Goal: Task Accomplishment & Management: Manage account settings

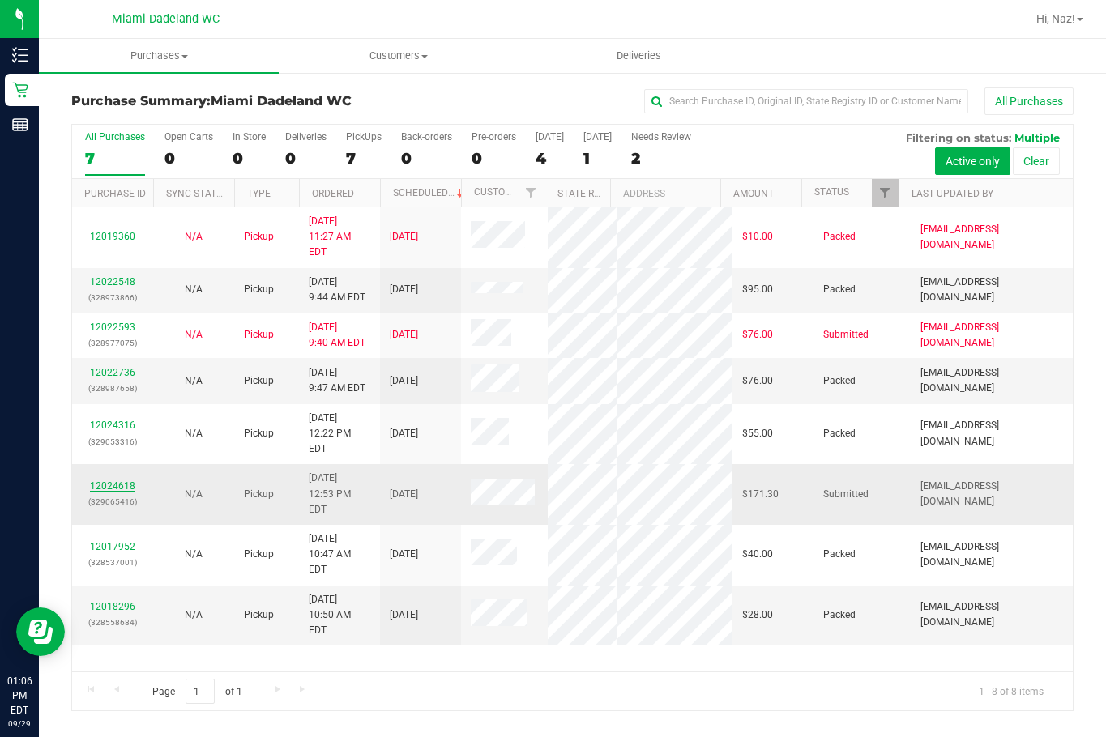
click at [118, 481] on link "12024618" at bounding box center [112, 486] width 45 height 11
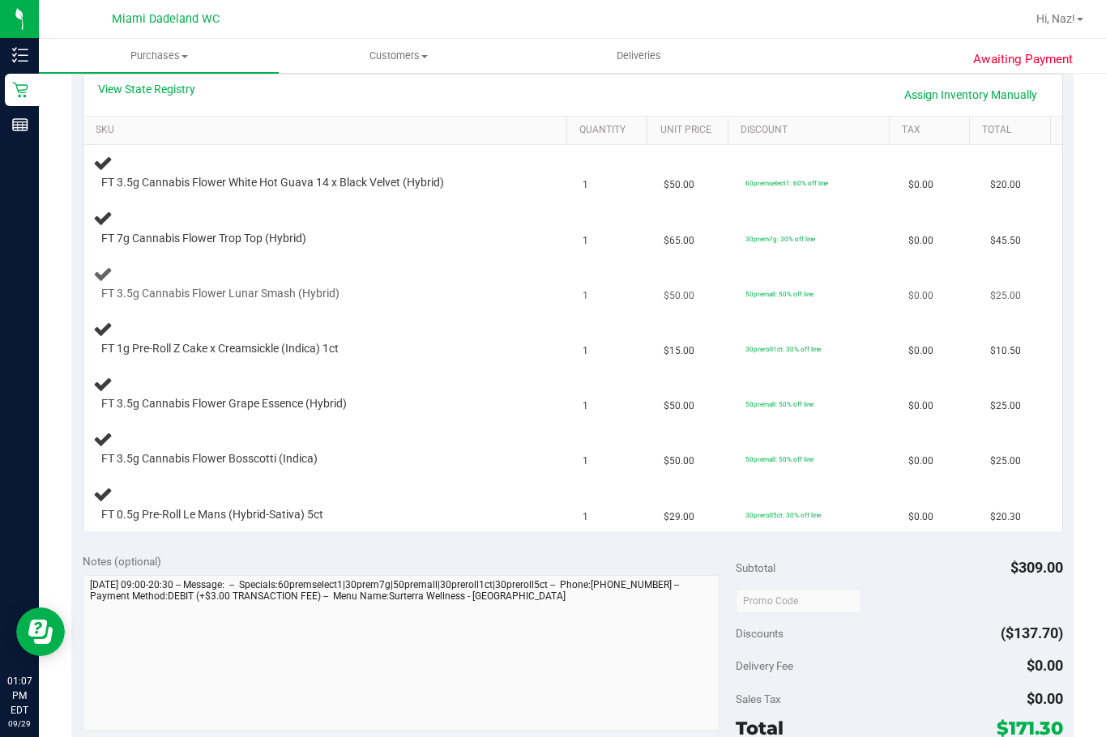
scroll to position [405, 0]
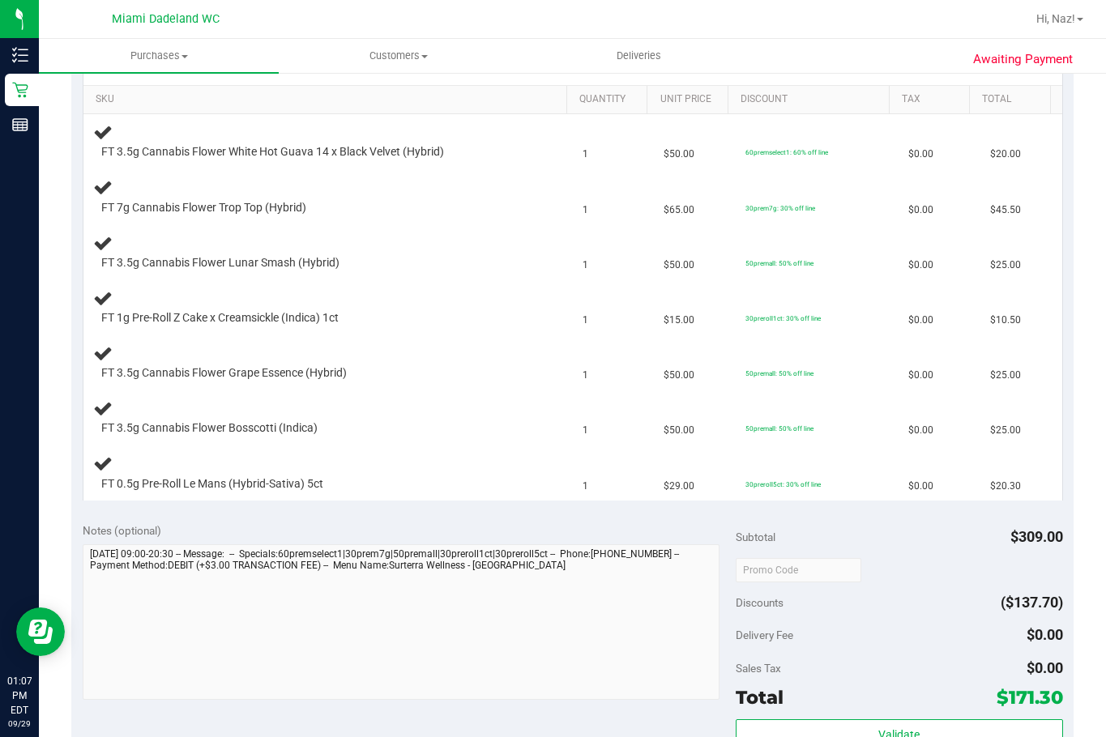
click at [504, 540] on div "Notes (optional)" at bounding box center [410, 614] width 654 height 182
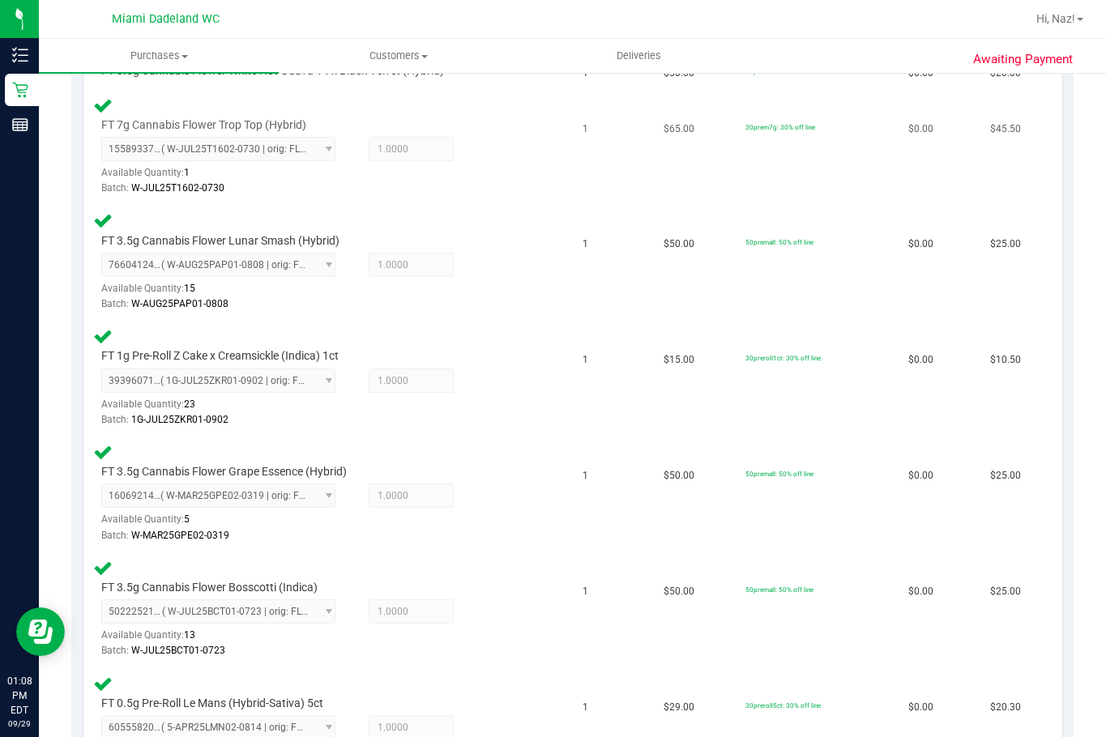
scroll to position [324, 0]
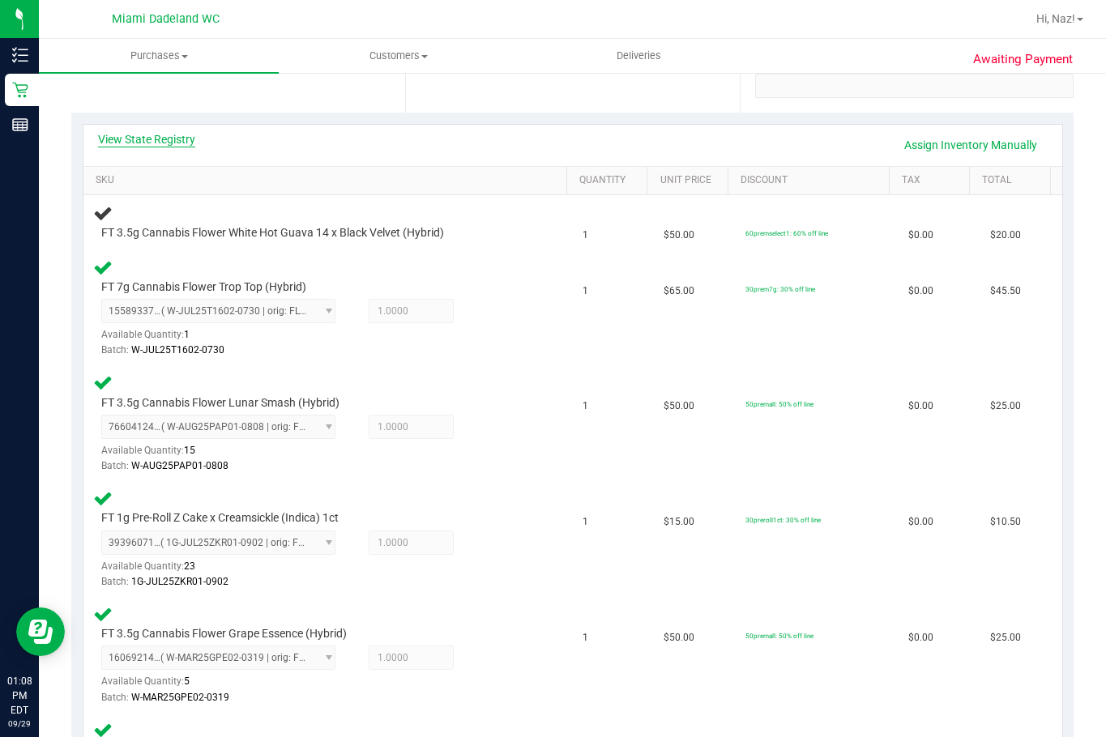
click at [167, 141] on link "View State Registry" at bounding box center [146, 139] width 97 height 16
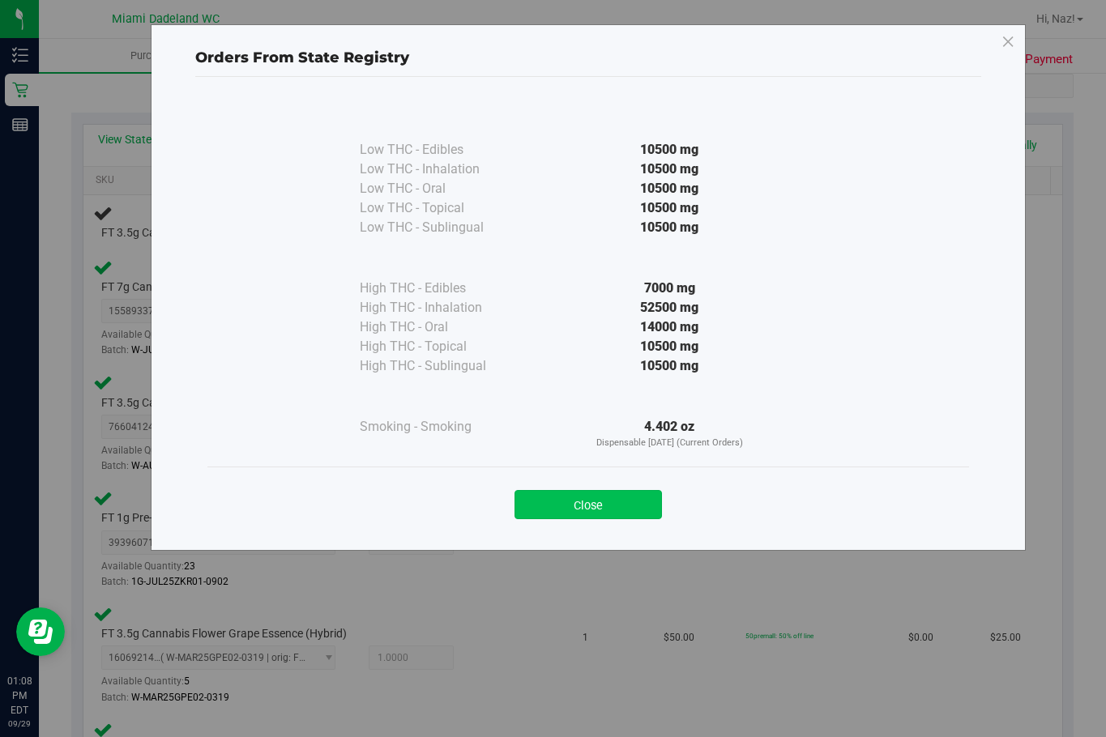
click at [570, 500] on button "Close" at bounding box center [588, 504] width 147 height 29
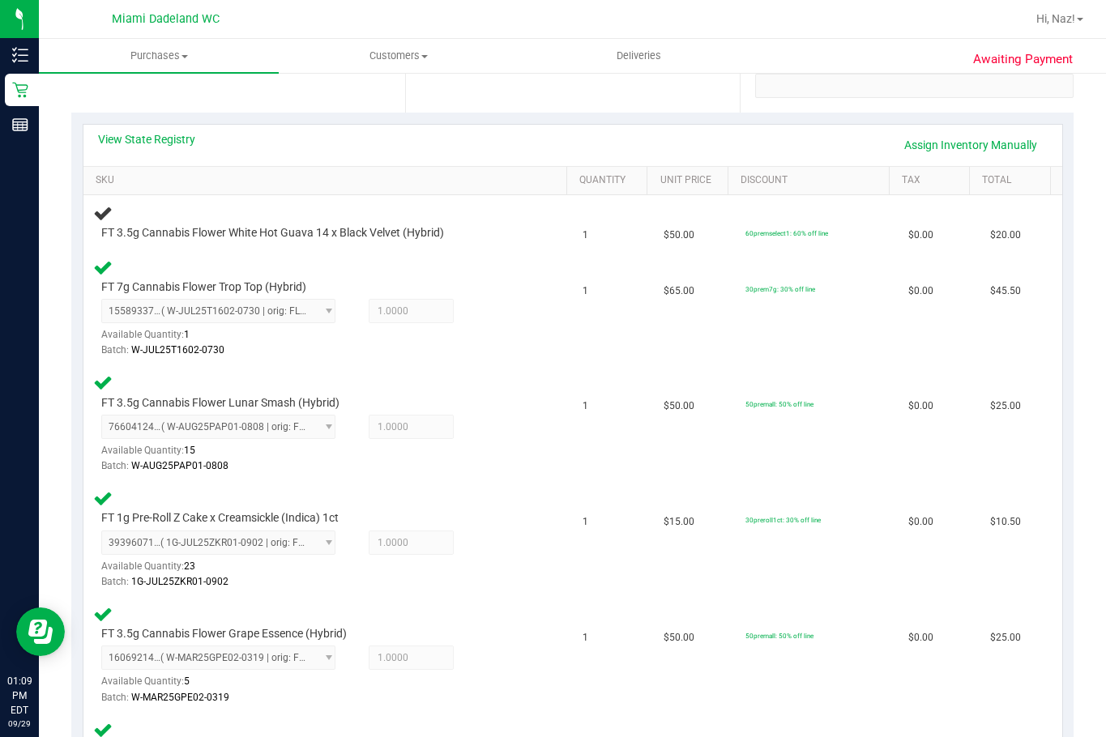
click at [573, 500] on td "1" at bounding box center [614, 540] width 82 height 116
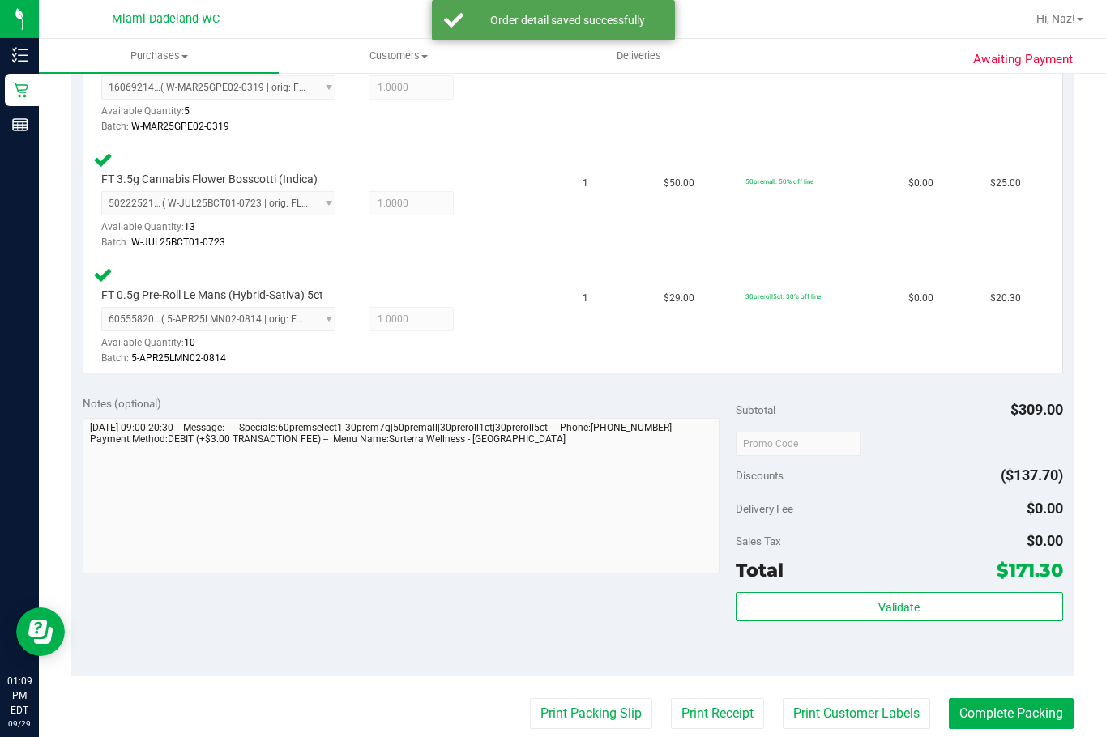
scroll to position [973, 0]
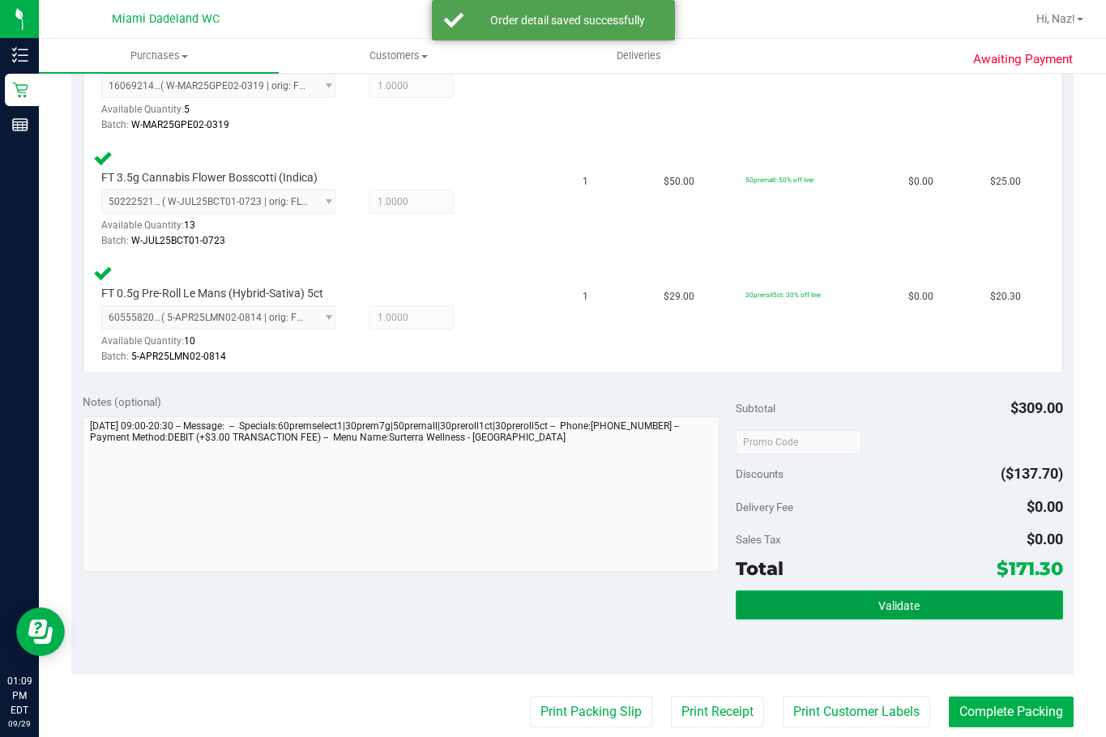
click at [983, 609] on button "Validate" at bounding box center [899, 605] width 327 height 29
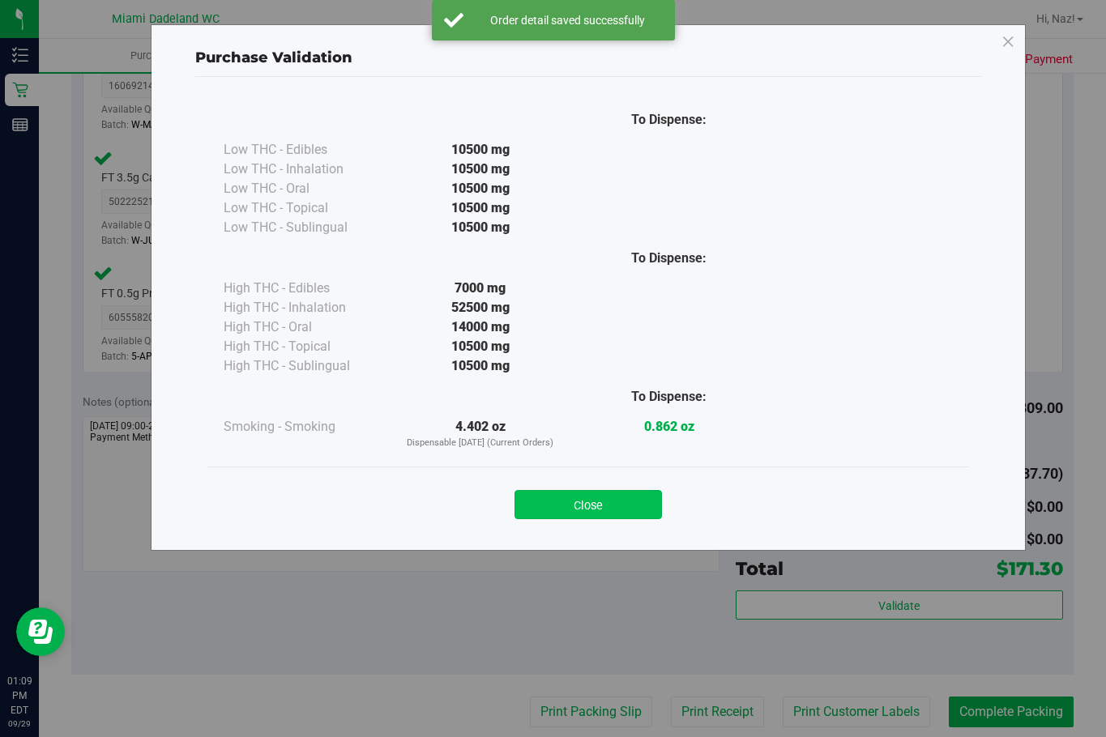
click at [638, 511] on button "Close" at bounding box center [588, 504] width 147 height 29
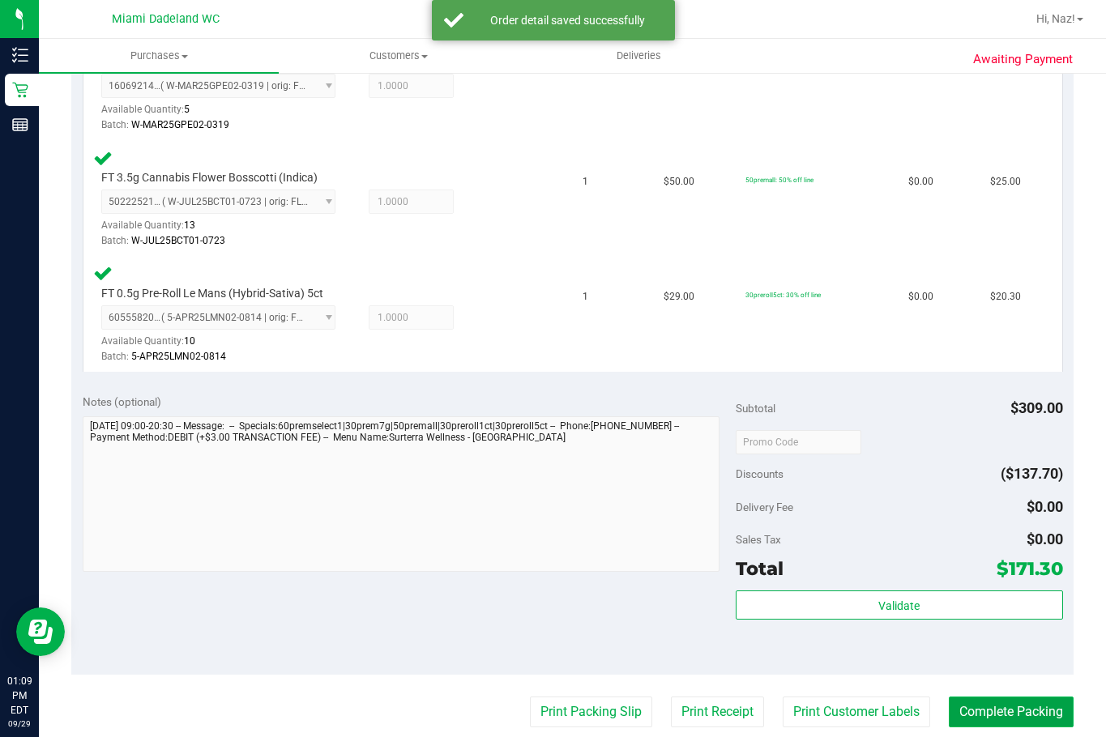
click at [1018, 701] on button "Complete Packing" at bounding box center [1011, 712] width 125 height 31
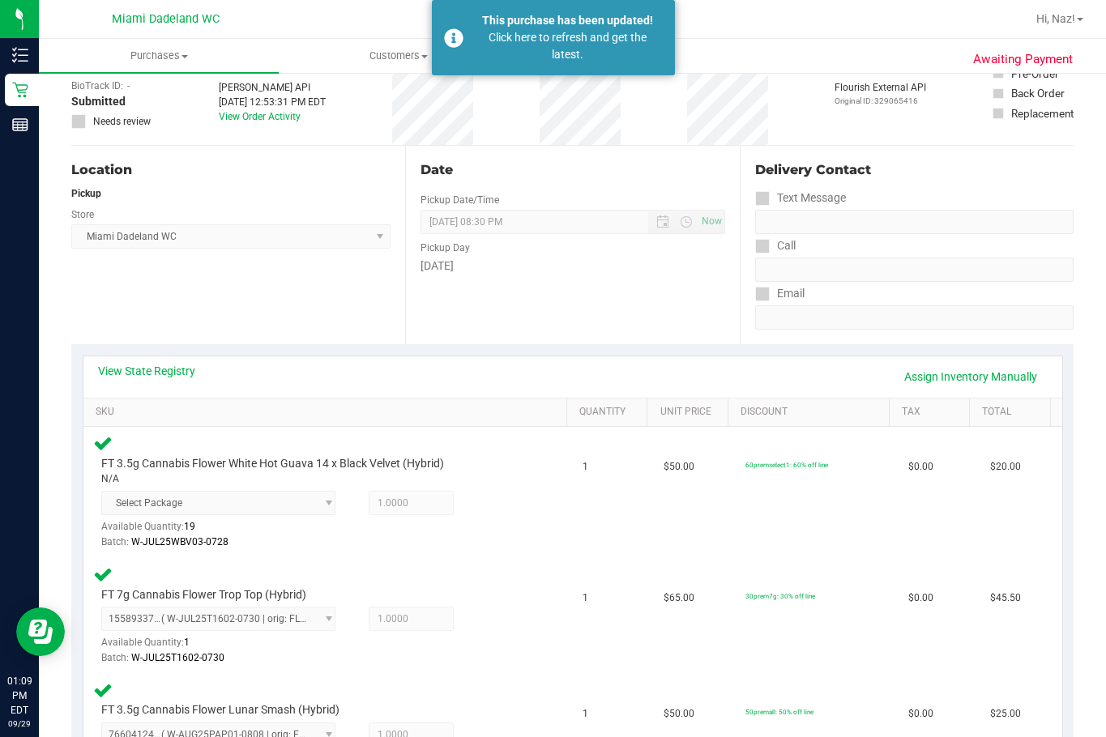
scroll to position [81, 0]
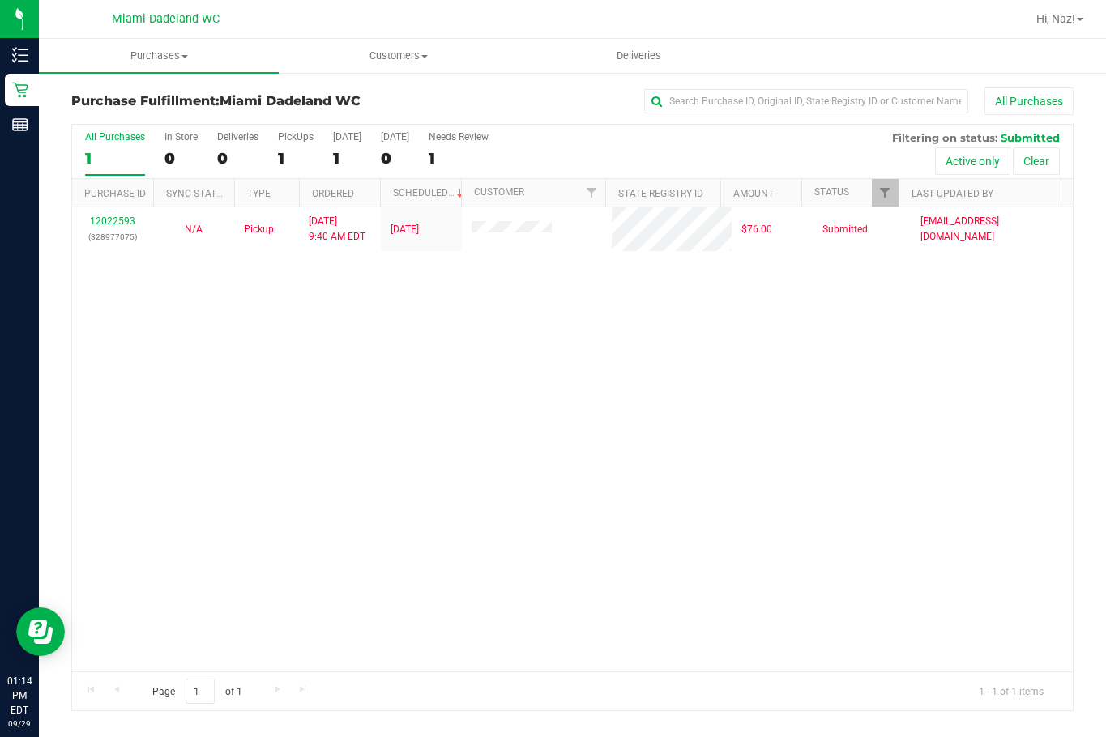
drag, startPoint x: 434, startPoint y: 144, endPoint x: 1083, endPoint y: 165, distance: 649.5
click at [747, 144] on div "All Purchases 1 In Store 0 Deliveries 0 PickUps 1 [DATE] 1 [DATE] 0 Needs Revie…" at bounding box center [572, 152] width 1001 height 54
